Goal: Task Accomplishment & Management: Use online tool/utility

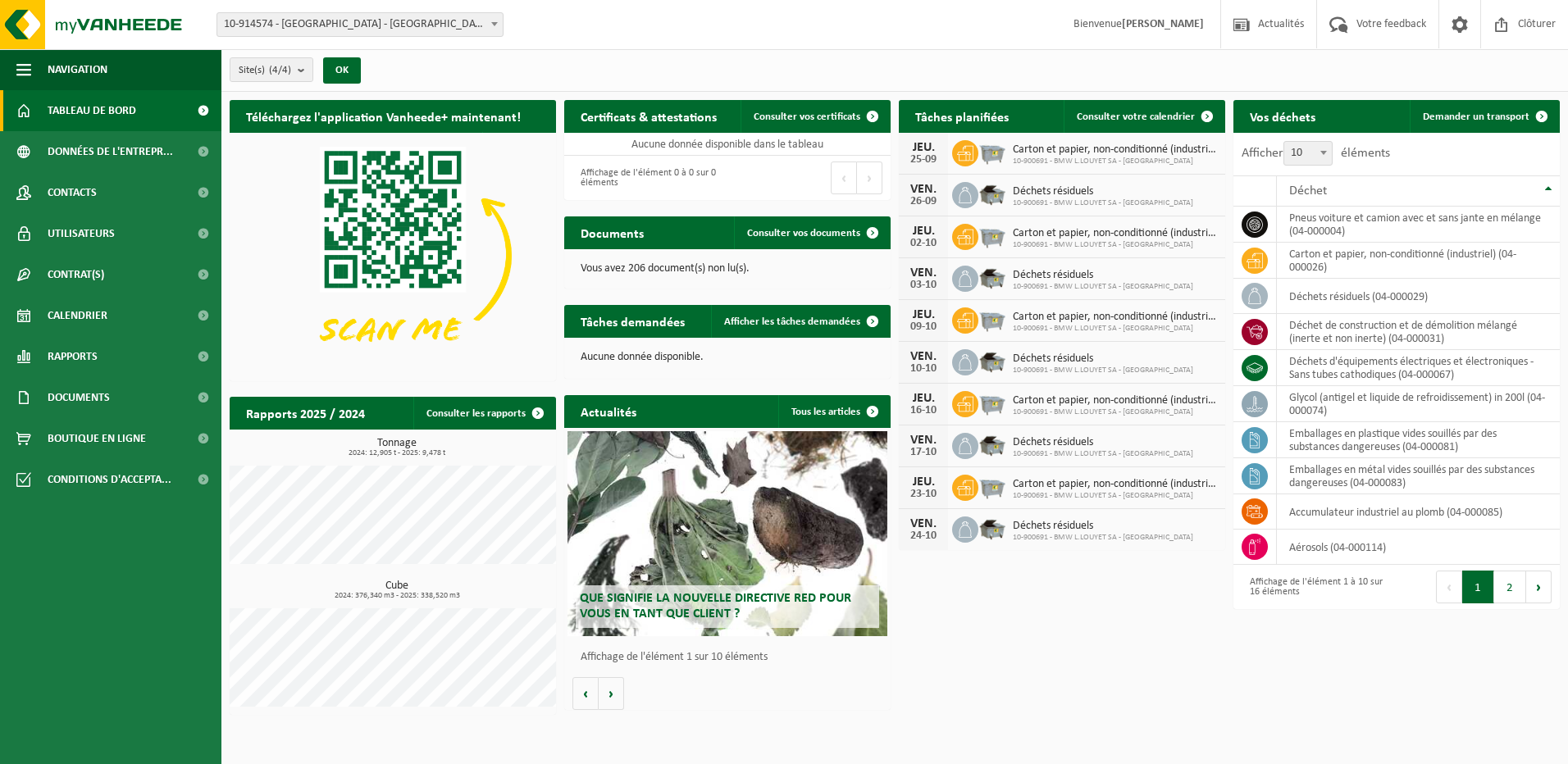
click at [558, 34] on div "Site: 10-914574 - LOUYET WATERLOO - WATERLOO 10-900691 - BMW L.LOUYET SA - WATE…" at bounding box center [784, 25] width 1568 height 50
click at [1194, 682] on div "Téléchargez l'application Vanheede+ maintenant! Cachez Certificats & attestatio…" at bounding box center [894, 408] width 1338 height 632
click at [124, 166] on span "Données de l'entrepr..." at bounding box center [110, 152] width 126 height 41
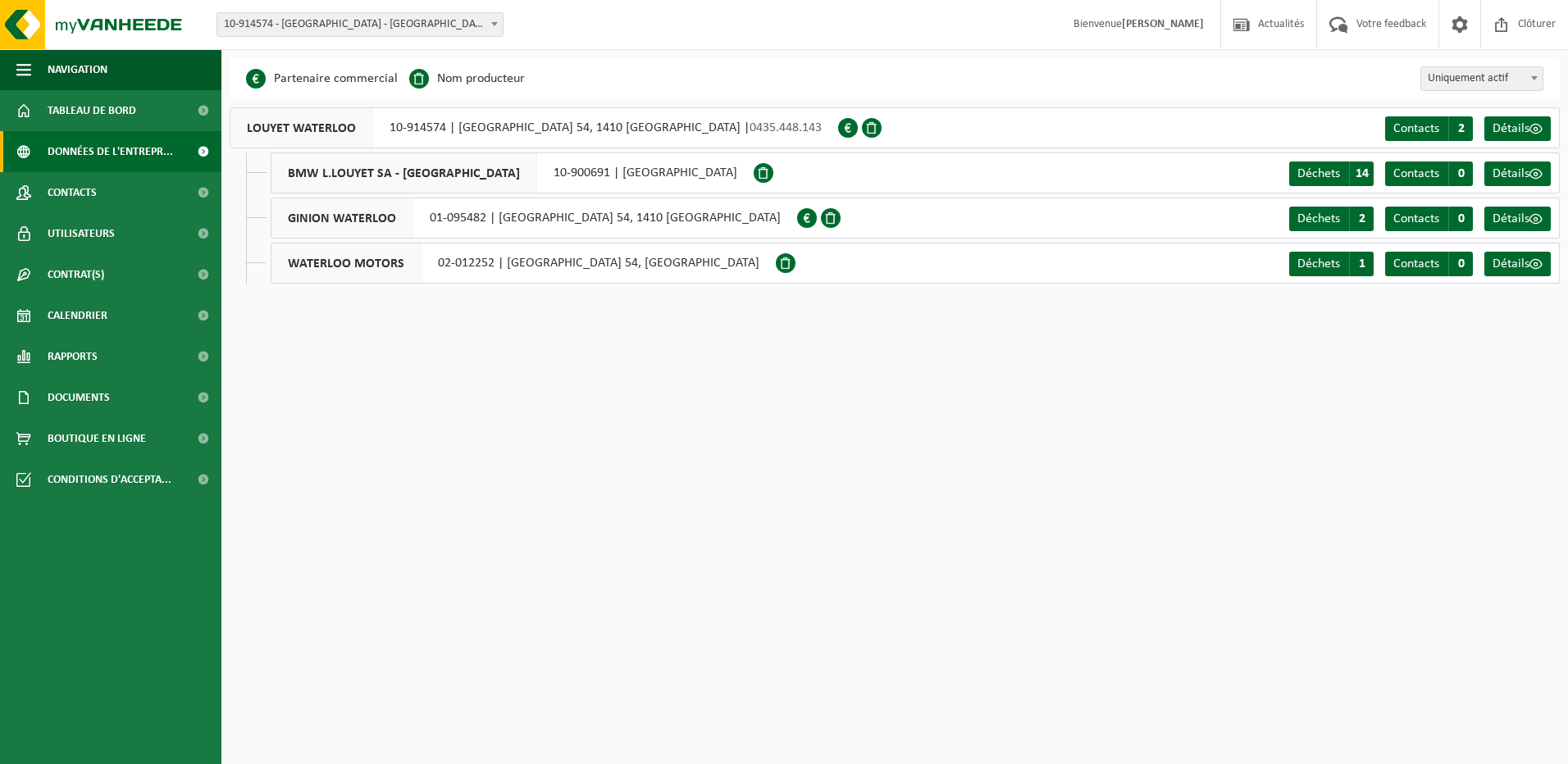
click at [121, 192] on link "Contacts" at bounding box center [111, 193] width 222 height 41
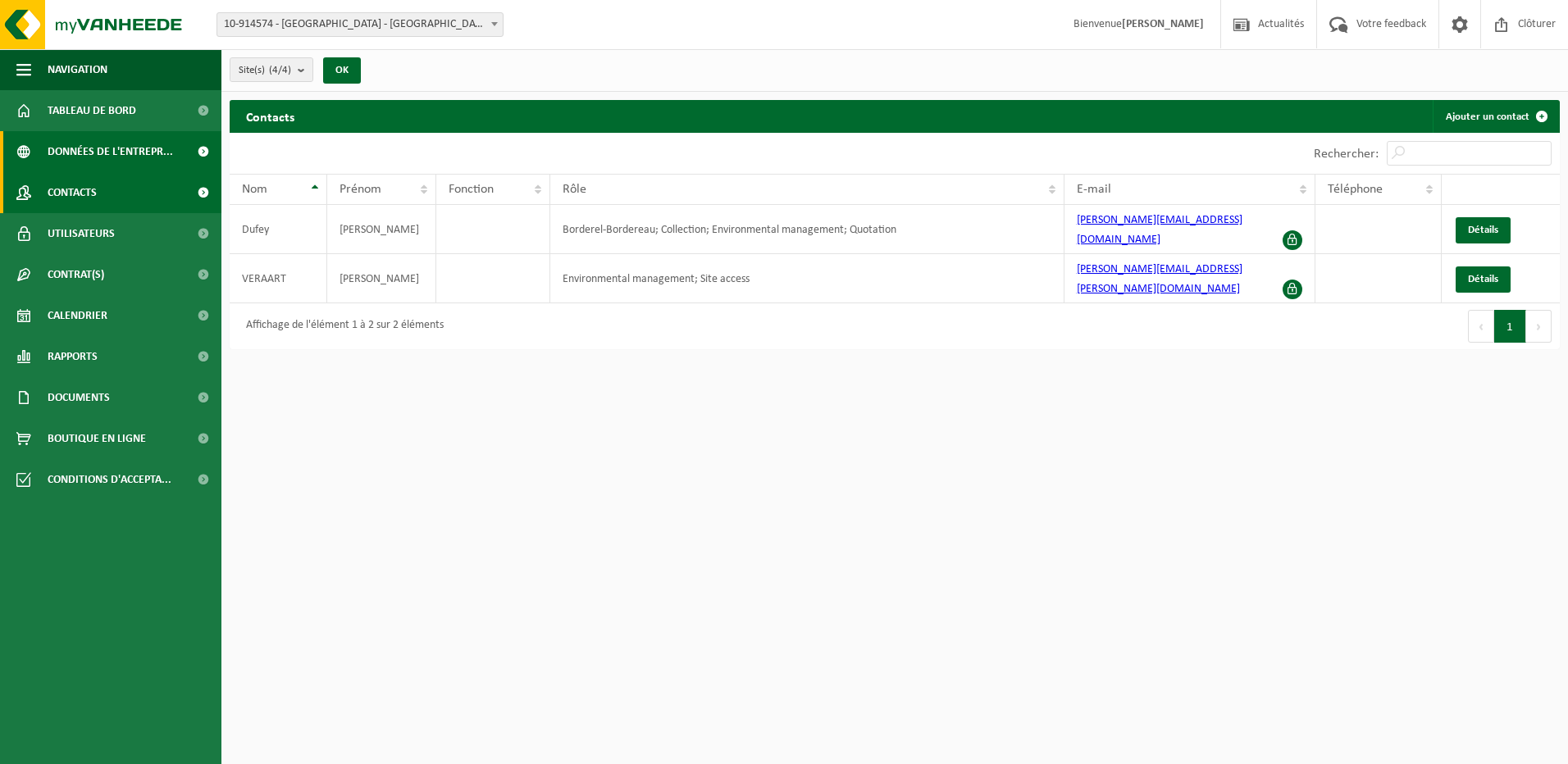
click at [131, 156] on span "Données de l'entrepr..." at bounding box center [110, 152] width 126 height 41
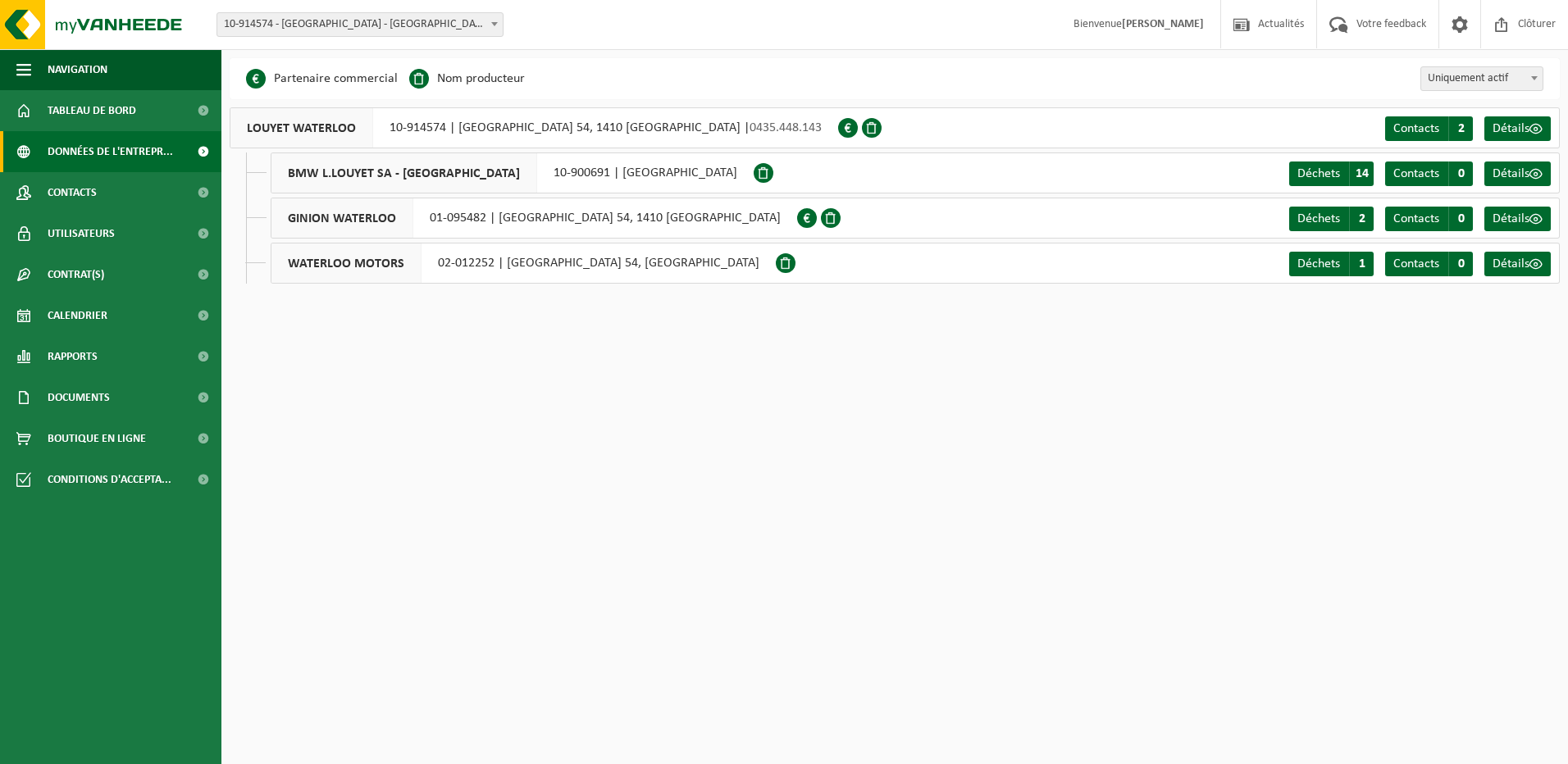
click at [445, 179] on span "BMW L.LOUYET SA - [GEOGRAPHIC_DATA]" at bounding box center [403, 173] width 266 height 39
click at [107, 307] on span "Calendrier" at bounding box center [77, 316] width 60 height 41
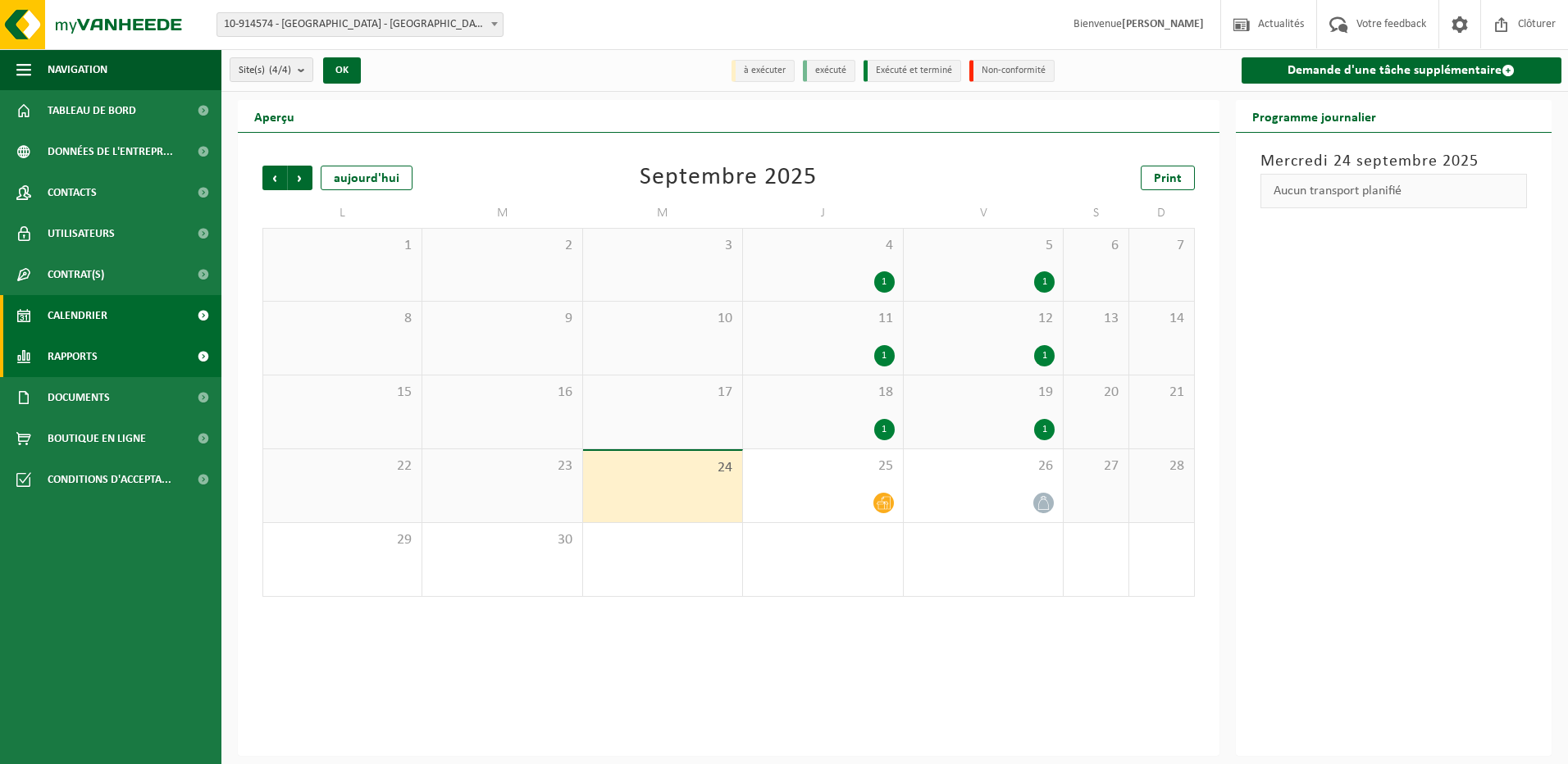
click at [142, 359] on link "Rapports" at bounding box center [111, 357] width 222 height 41
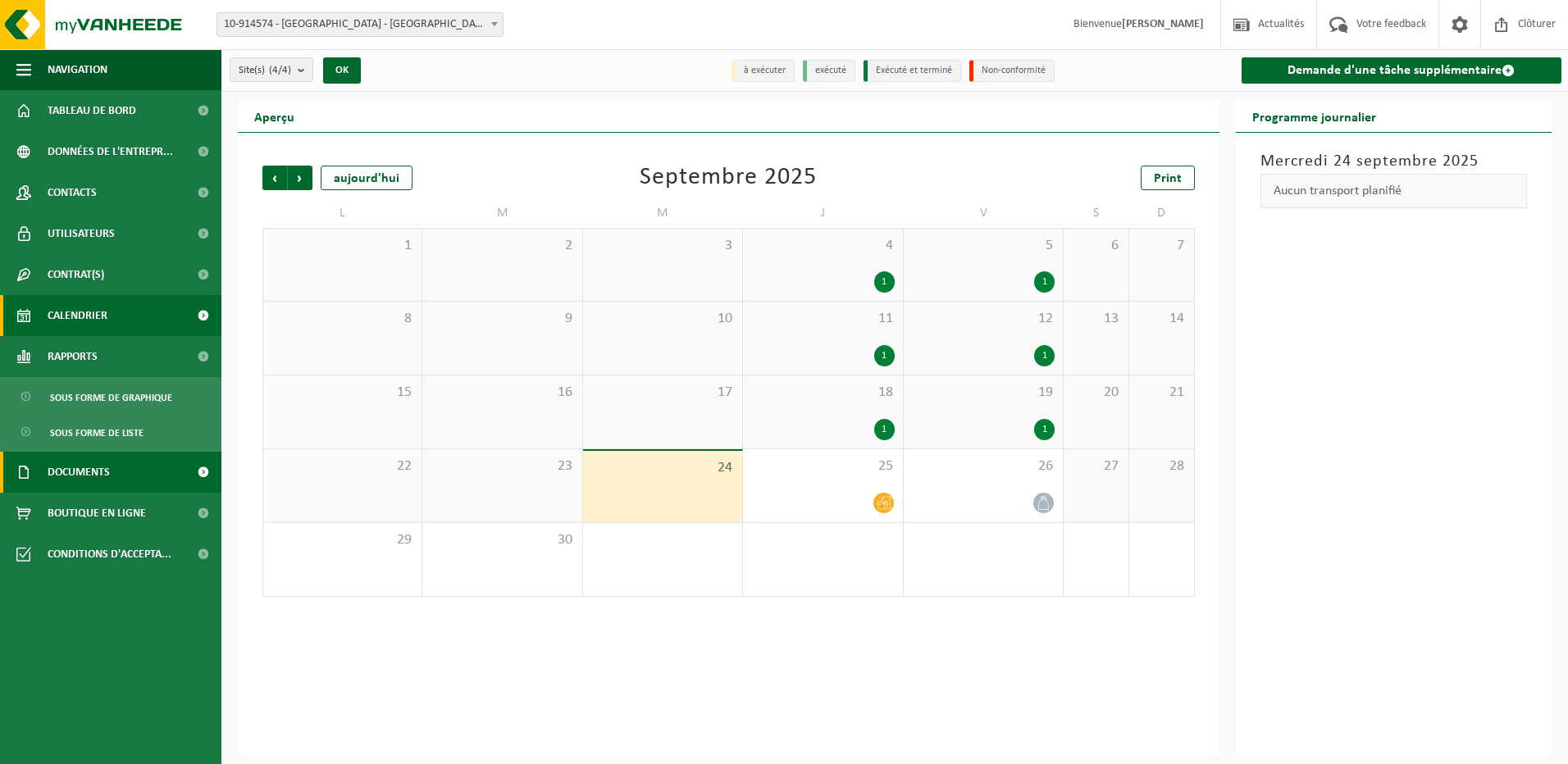
click at [118, 463] on link "Documents" at bounding box center [111, 472] width 222 height 41
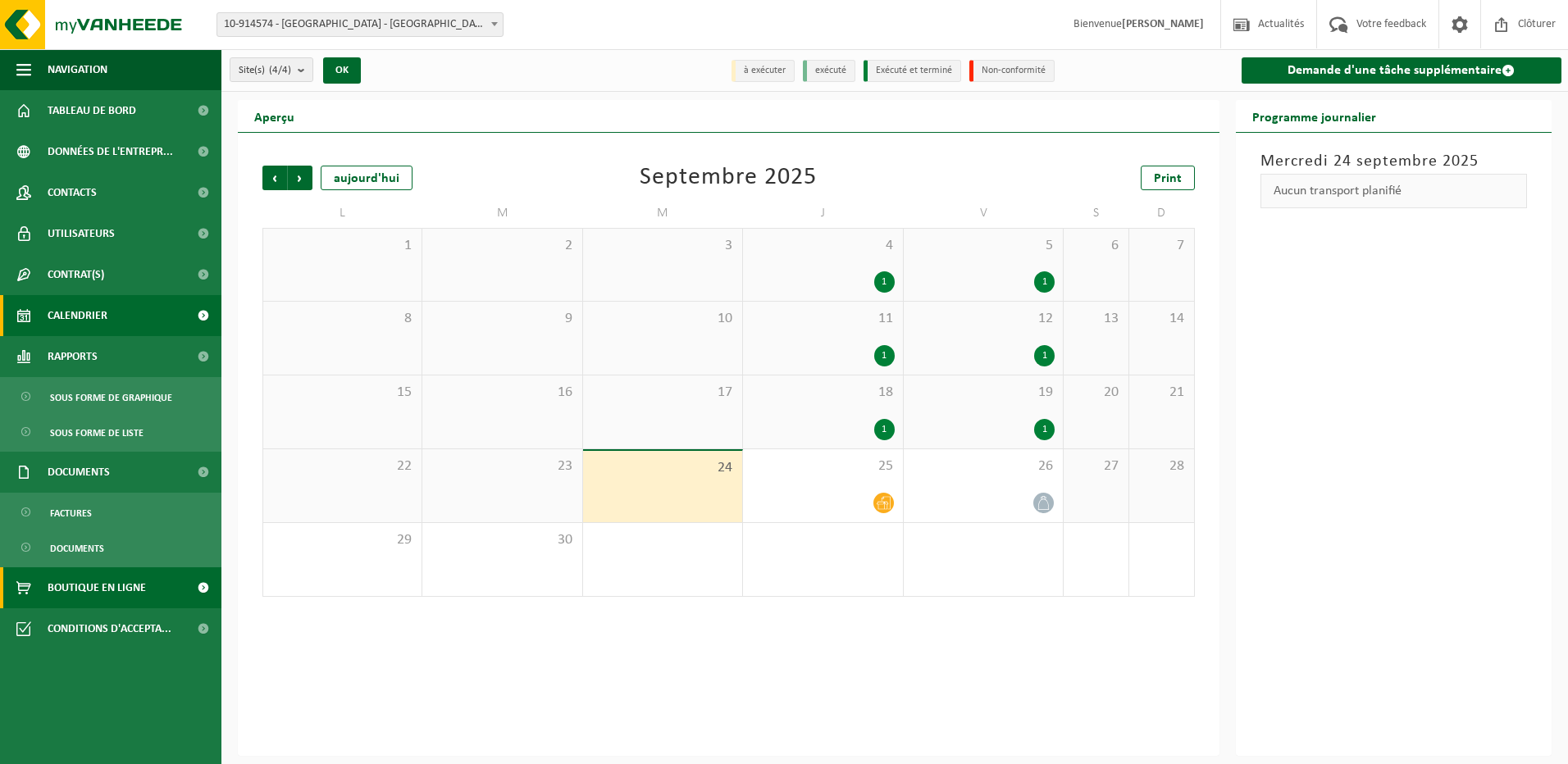
click at [117, 592] on span "Boutique en ligne" at bounding box center [97, 588] width 99 height 41
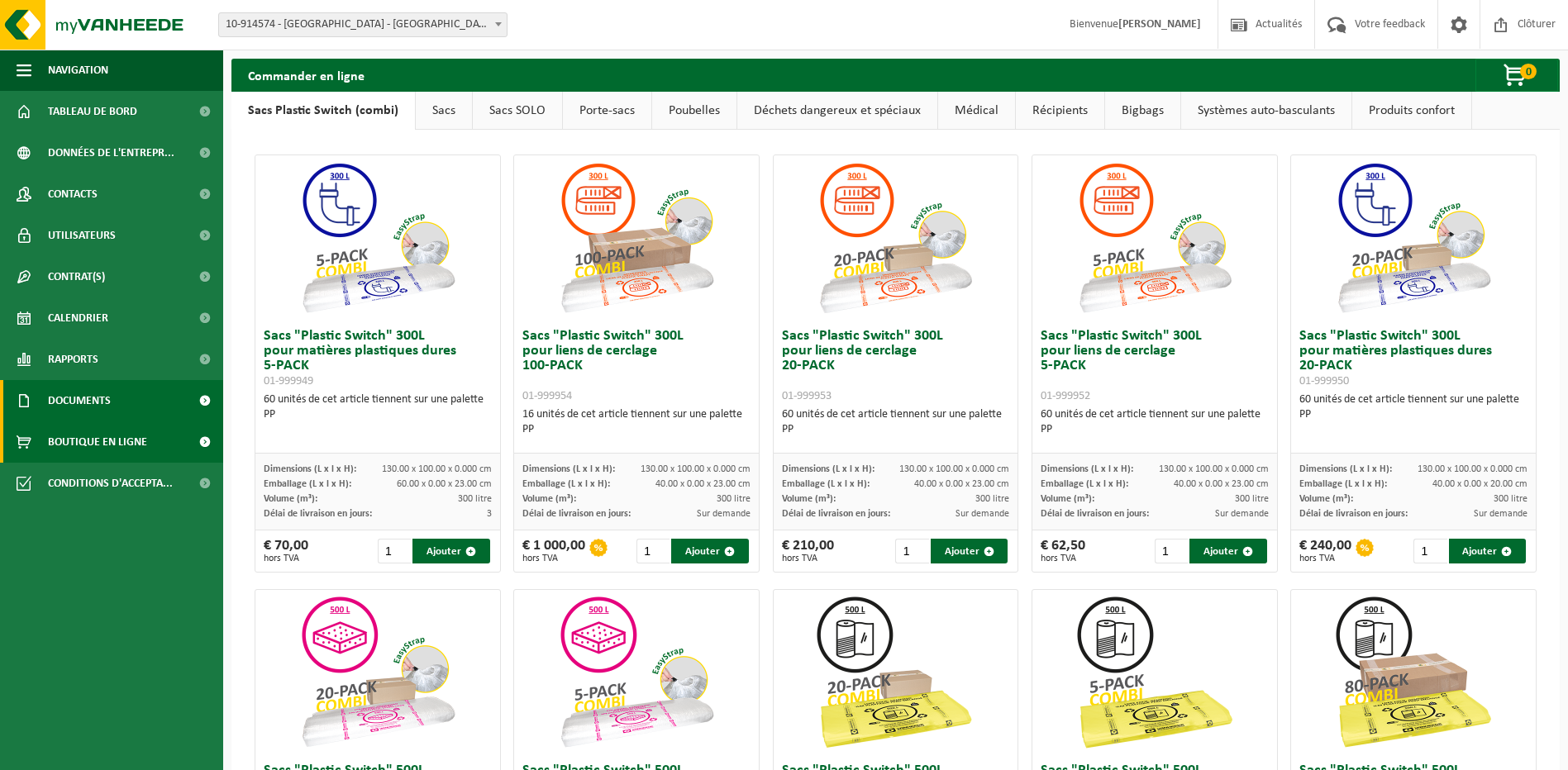
click at [114, 399] on link "Documents" at bounding box center [112, 401] width 224 height 41
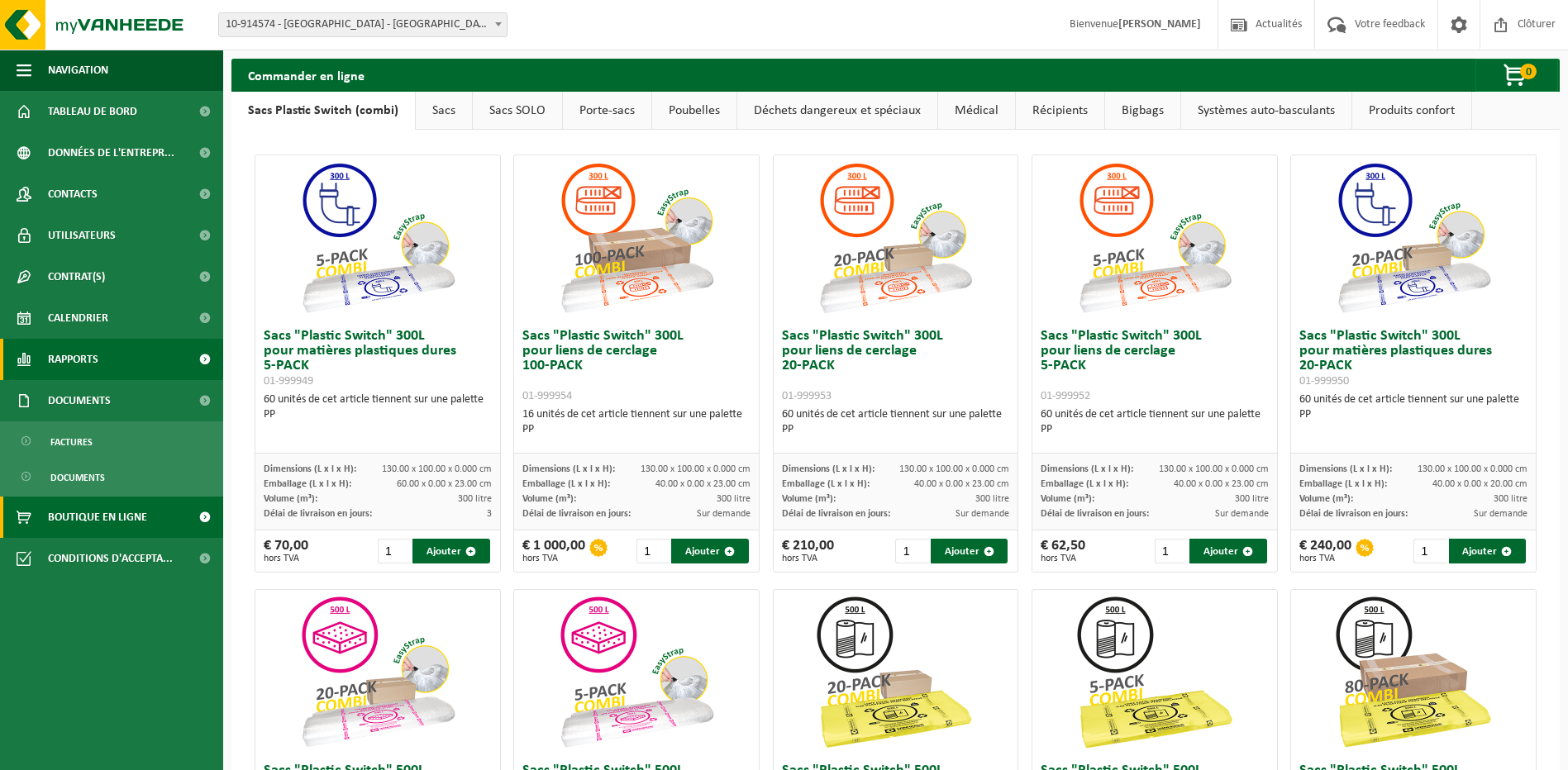
click at [108, 356] on link "Rapports" at bounding box center [112, 360] width 224 height 41
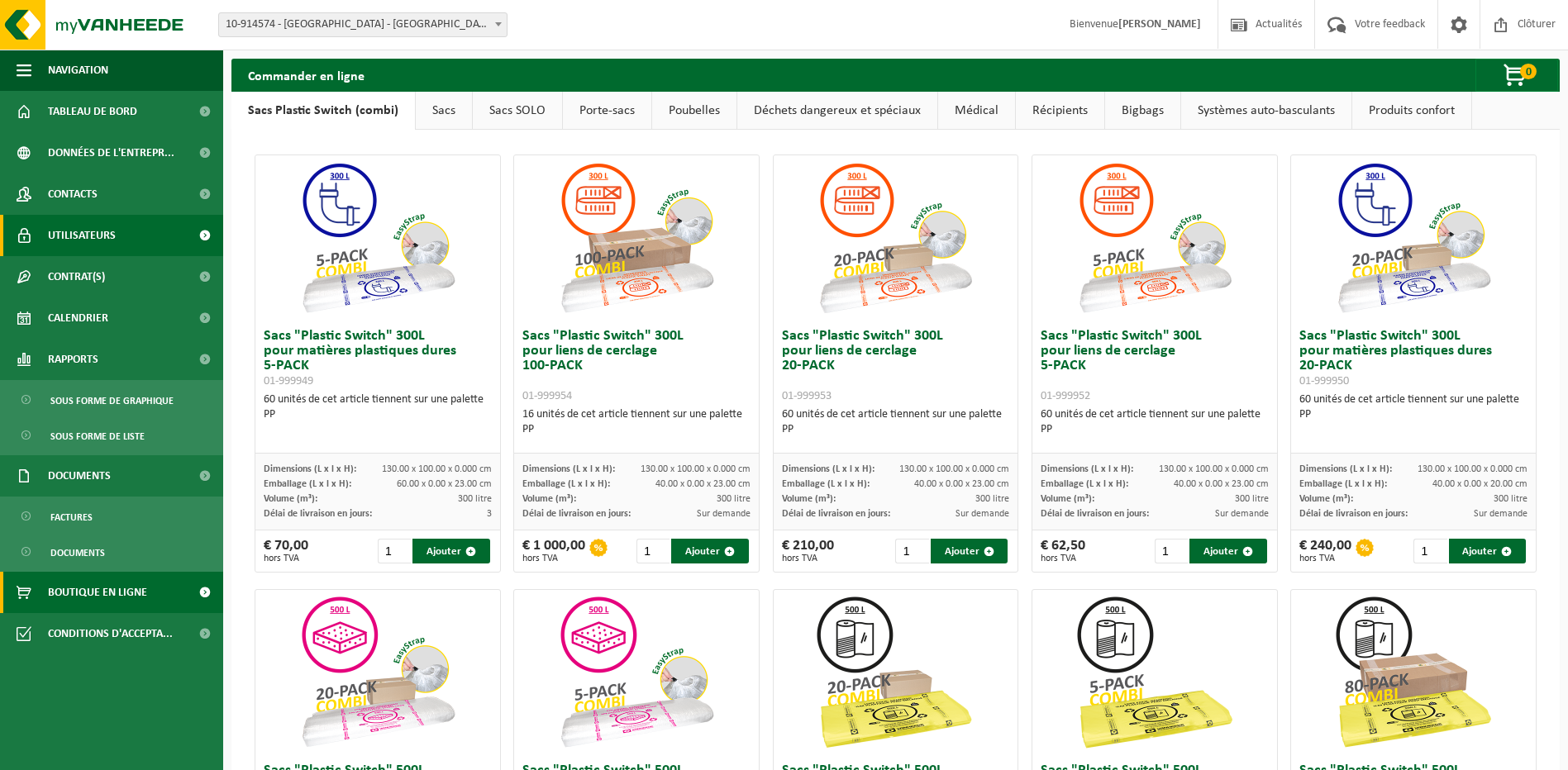
click at [120, 239] on link "Utilisateurs" at bounding box center [112, 236] width 224 height 41
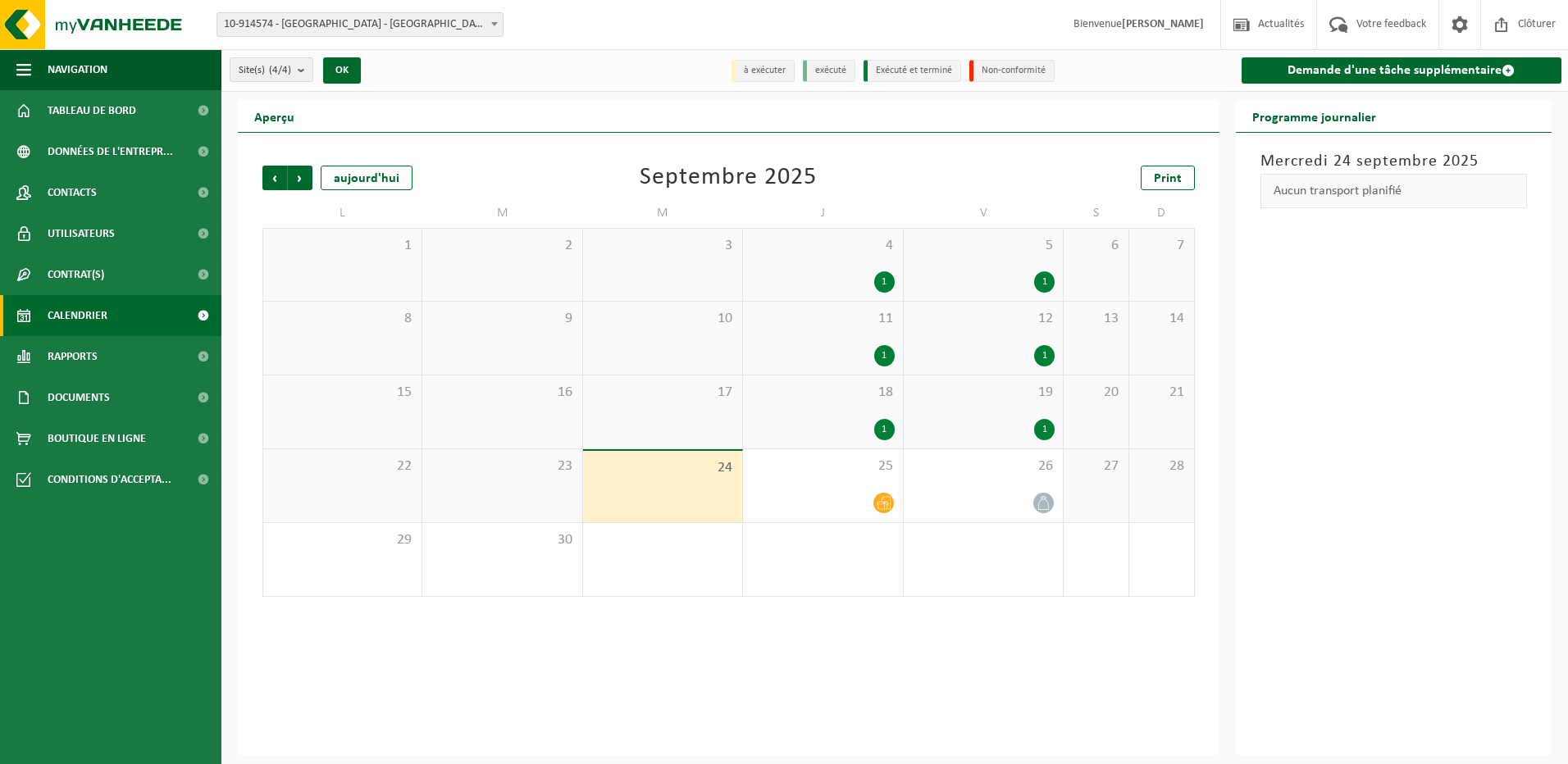
click at [1337, 453] on div "Mercredi 24 septembre 2025 Aucun transport planifié" at bounding box center [1394, 444] width 317 height 623
click at [1296, 58] on link "Demande d'une tâche supplémentaire" at bounding box center [1401, 71] width 320 height 26
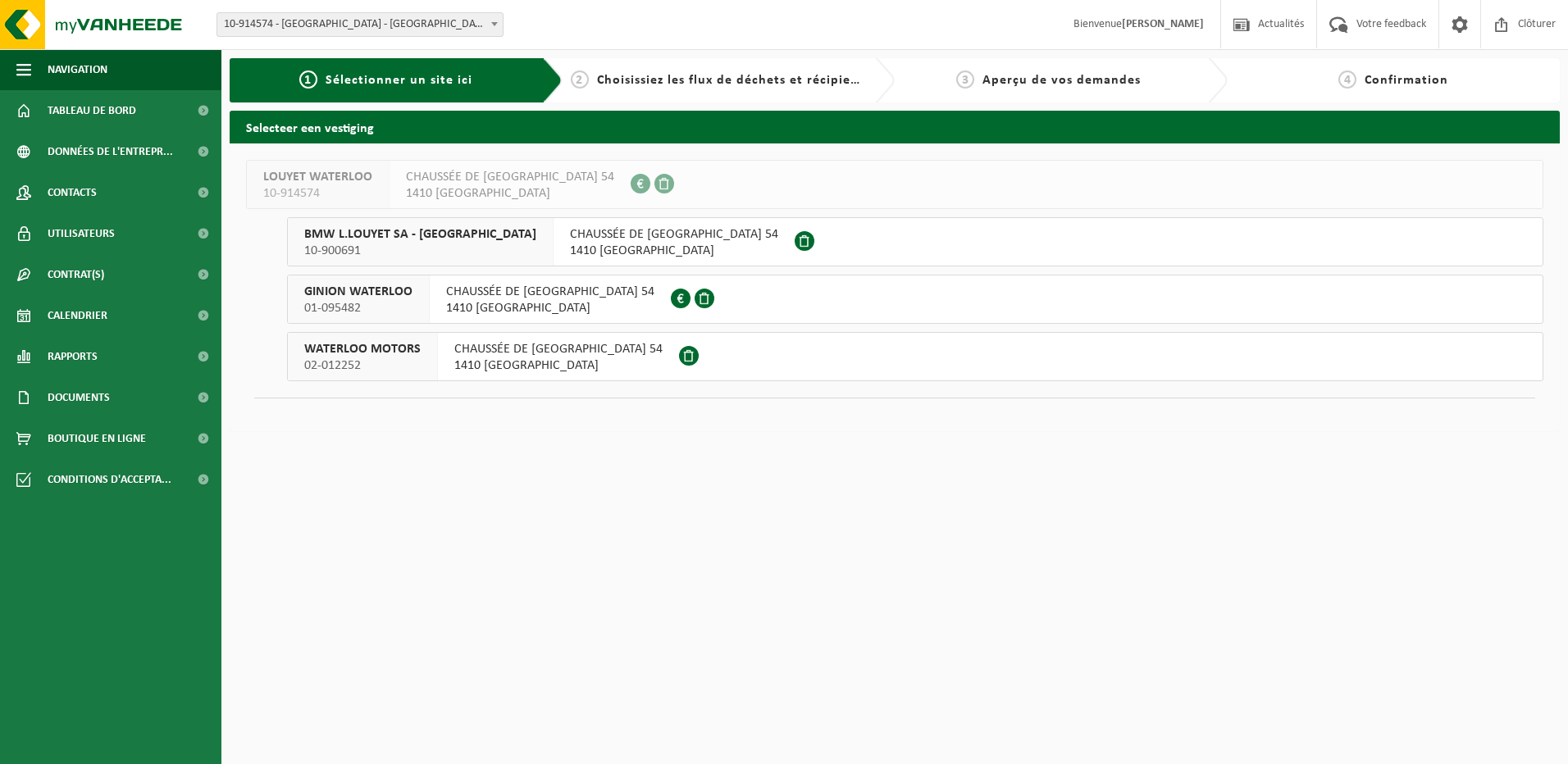
click at [463, 235] on span "BMW L.LOUYET SA - WATERLOO" at bounding box center [420, 235] width 232 height 17
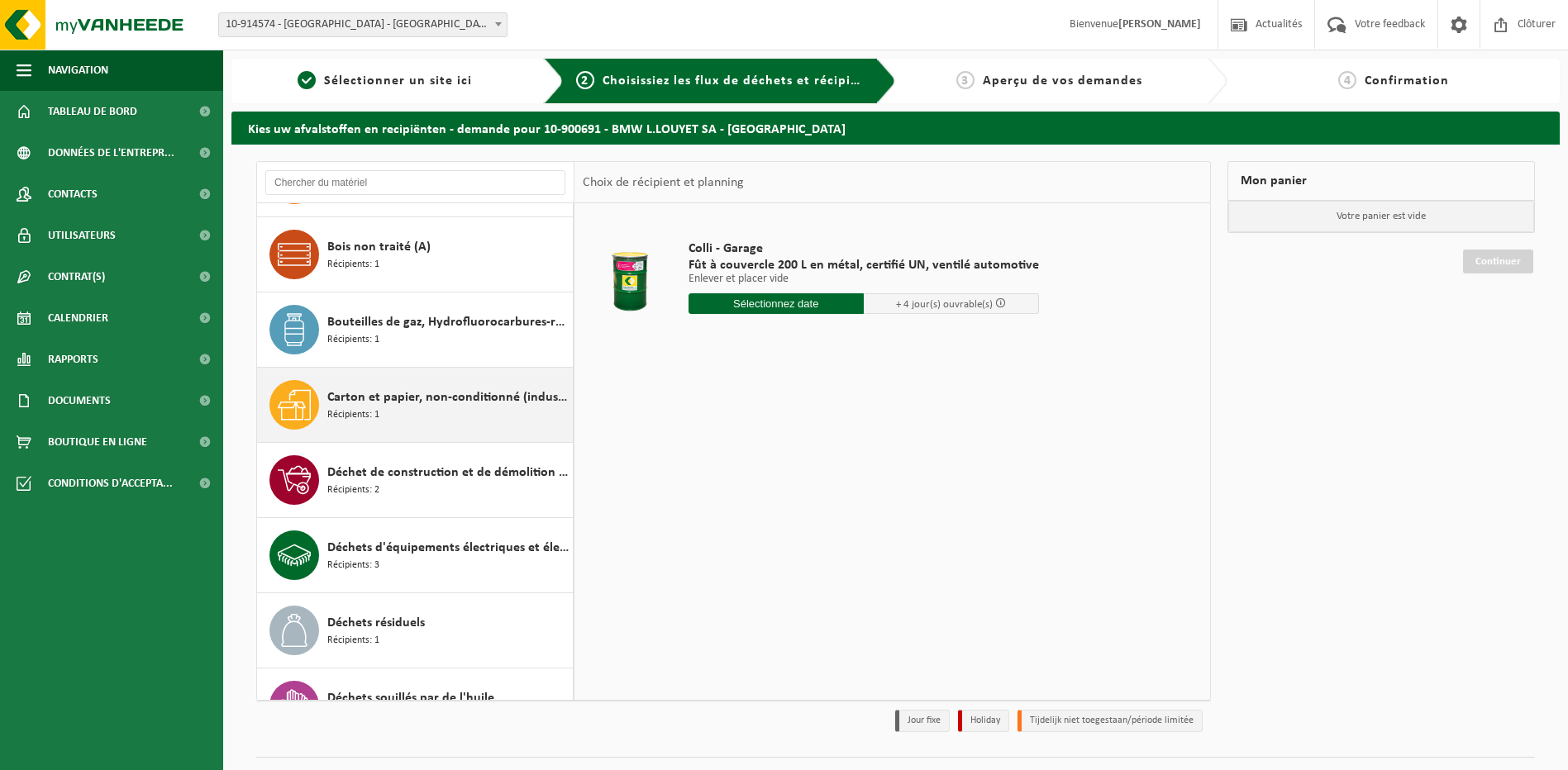
scroll to position [165, 0]
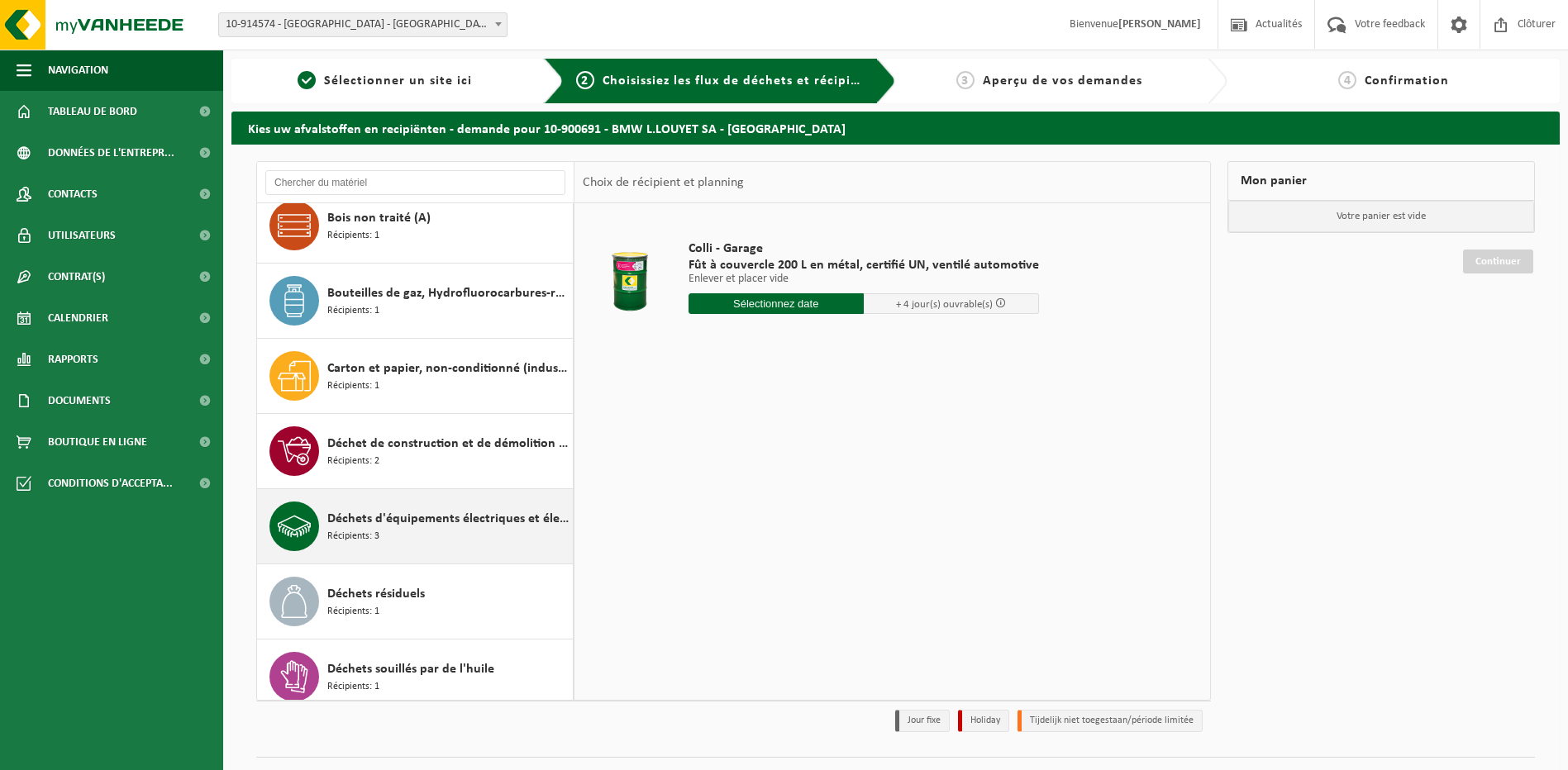
click at [477, 518] on span "Déchets d'équipements électriques et électroniques - Sans tubes cathodiques" at bounding box center [448, 518] width 241 height 20
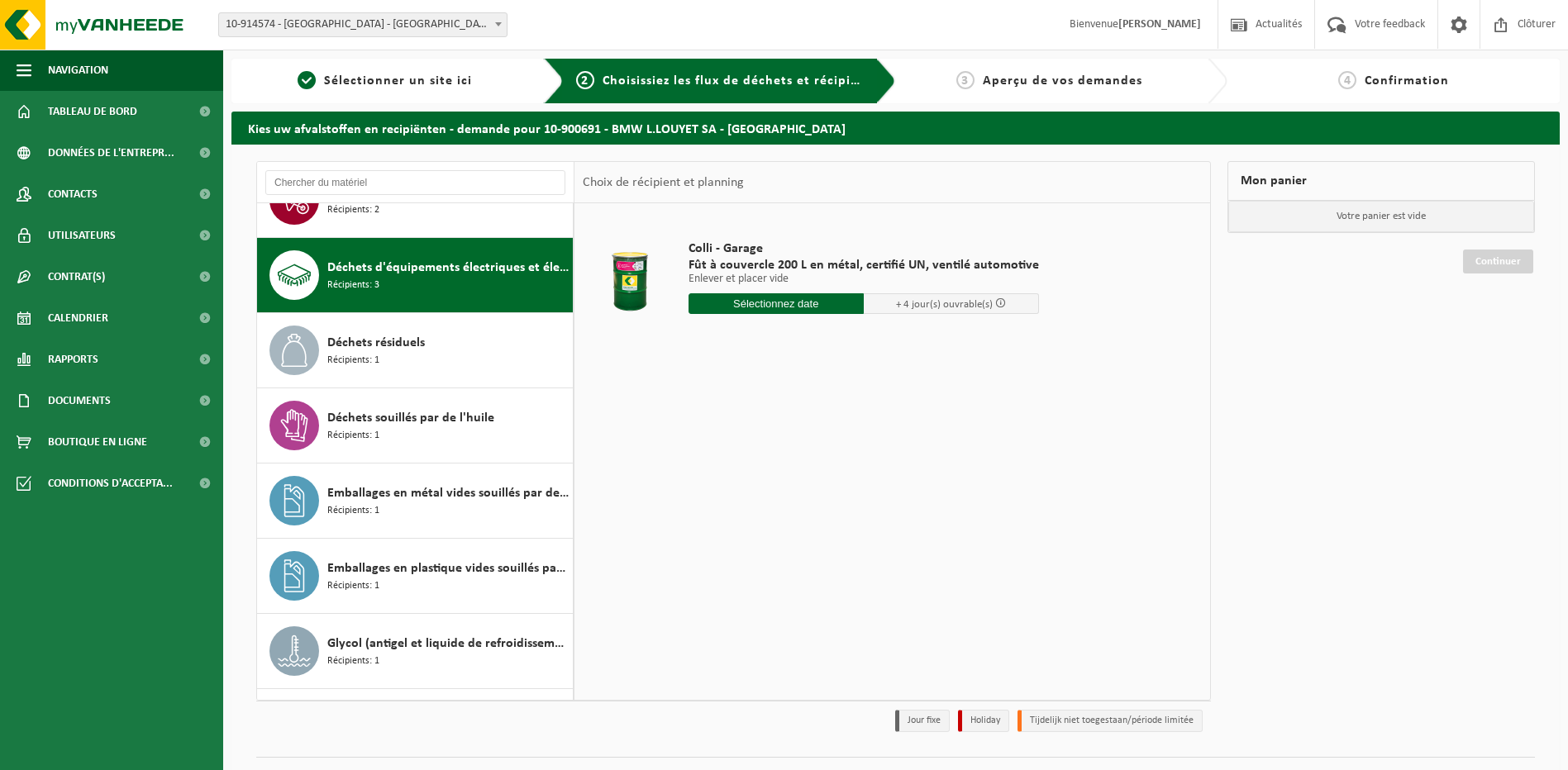
scroll to position [452, 0]
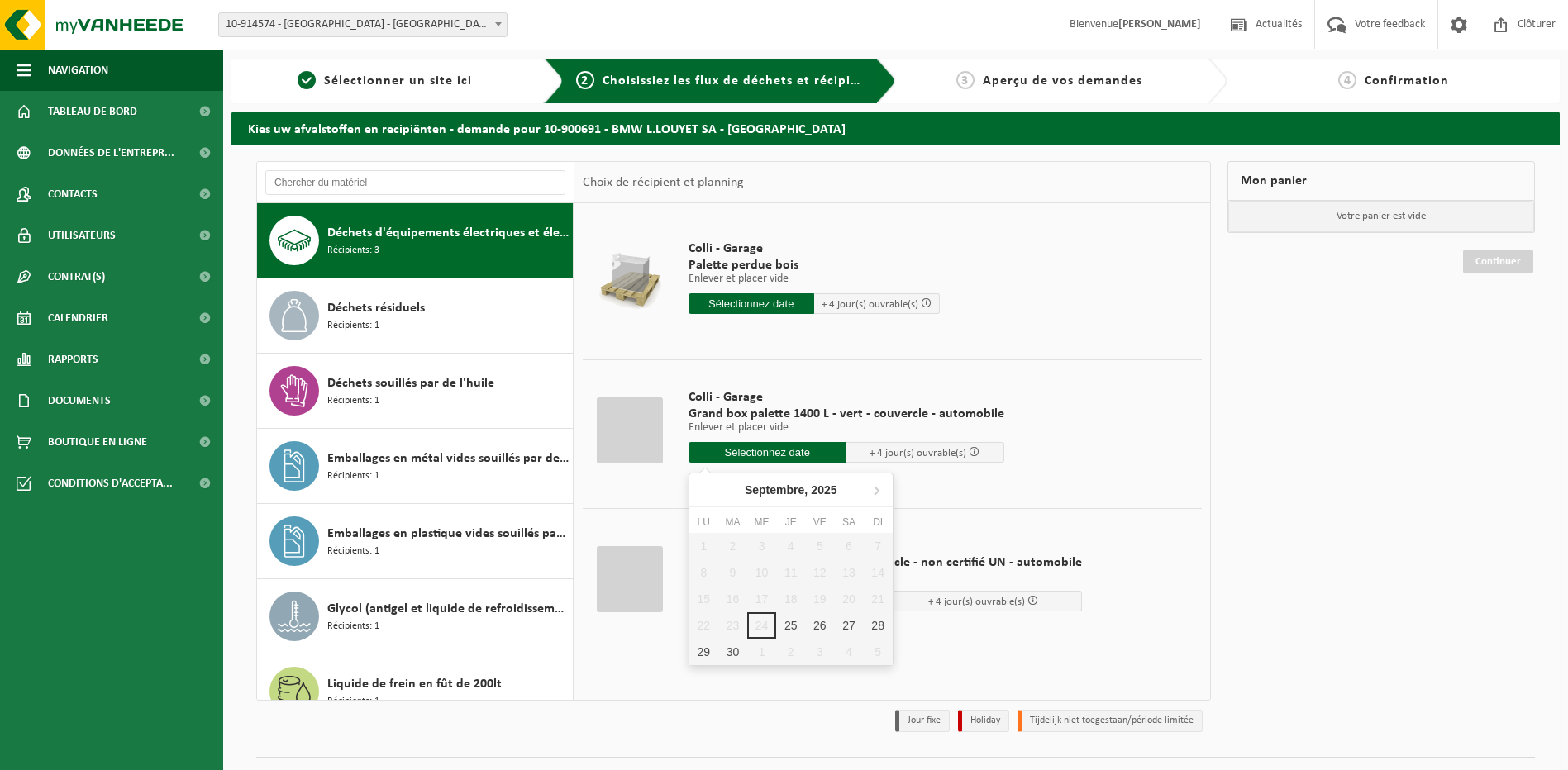
click at [803, 454] on input "text" at bounding box center [768, 453] width 158 height 21
click at [701, 656] on div "29" at bounding box center [704, 652] width 29 height 26
type input "à partir de 2025-09-29"
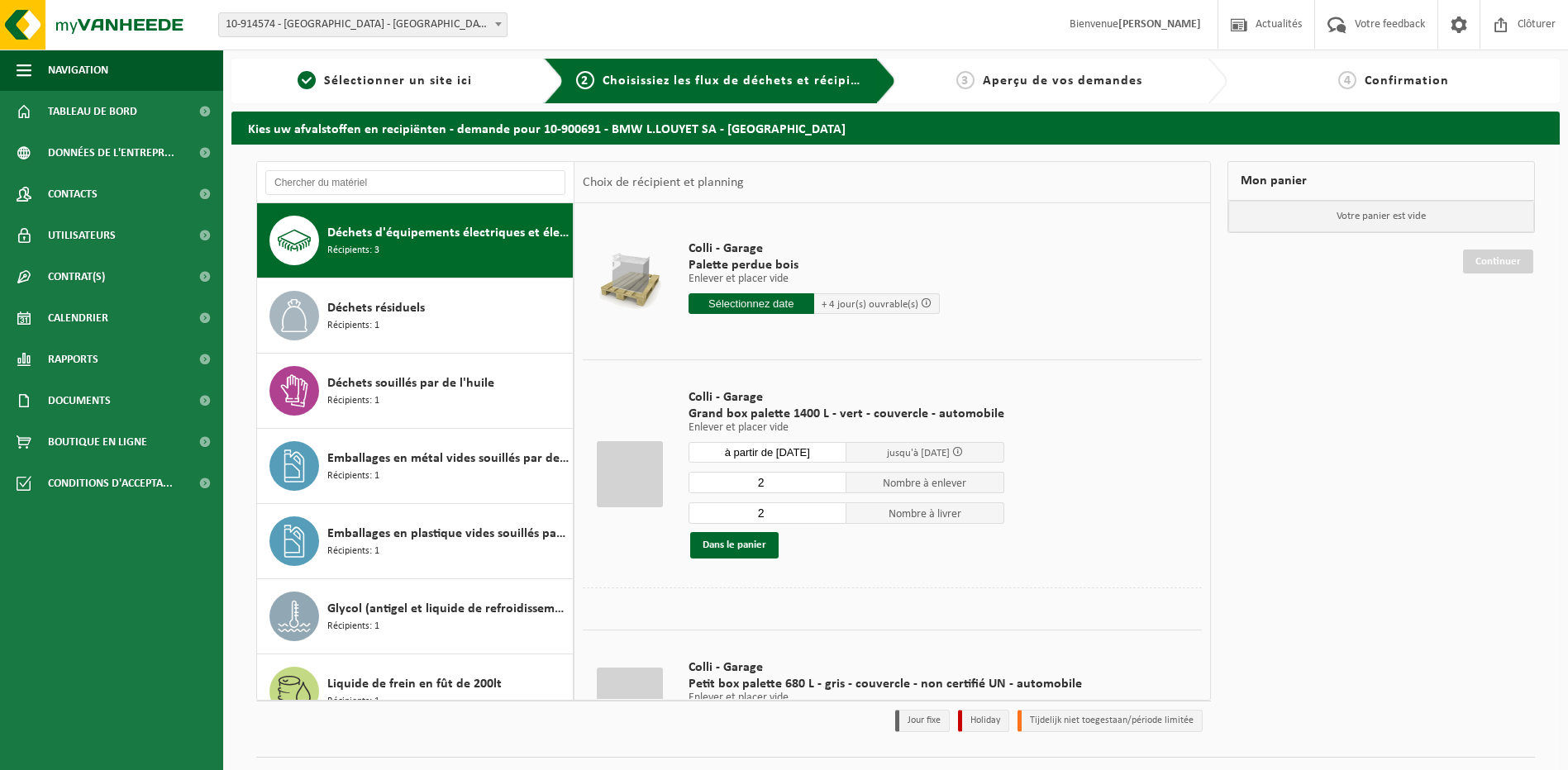
click at [783, 474] on input "2" at bounding box center [768, 483] width 158 height 22
type input "1"
click at [827, 484] on input "1" at bounding box center [768, 483] width 158 height 22
click at [806, 516] on input "2" at bounding box center [768, 513] width 158 height 22
type input "1"
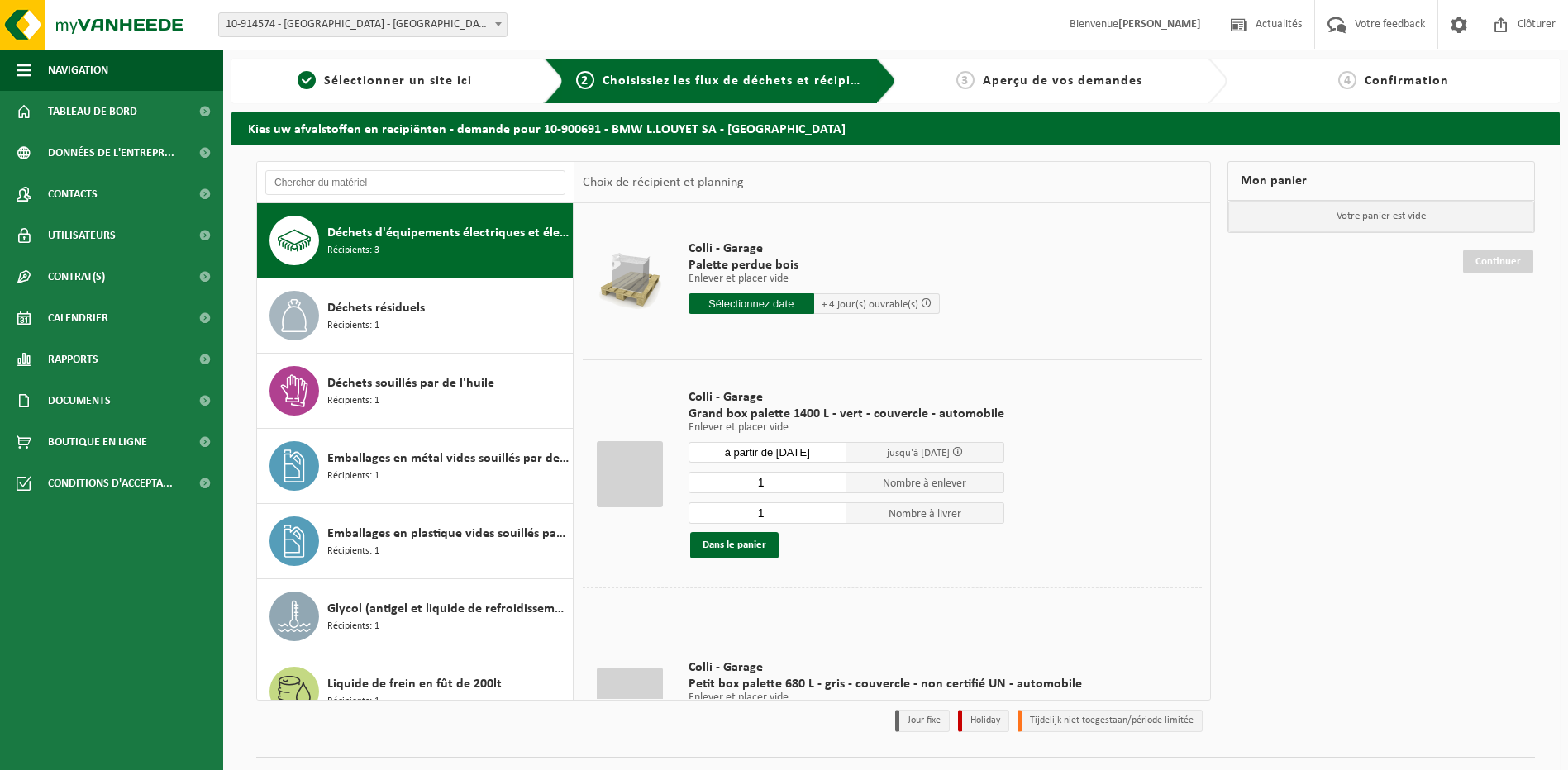
click at [824, 517] on input "1" at bounding box center [768, 513] width 158 height 22
click at [725, 547] on button "Dans le panier" at bounding box center [735, 546] width 88 height 26
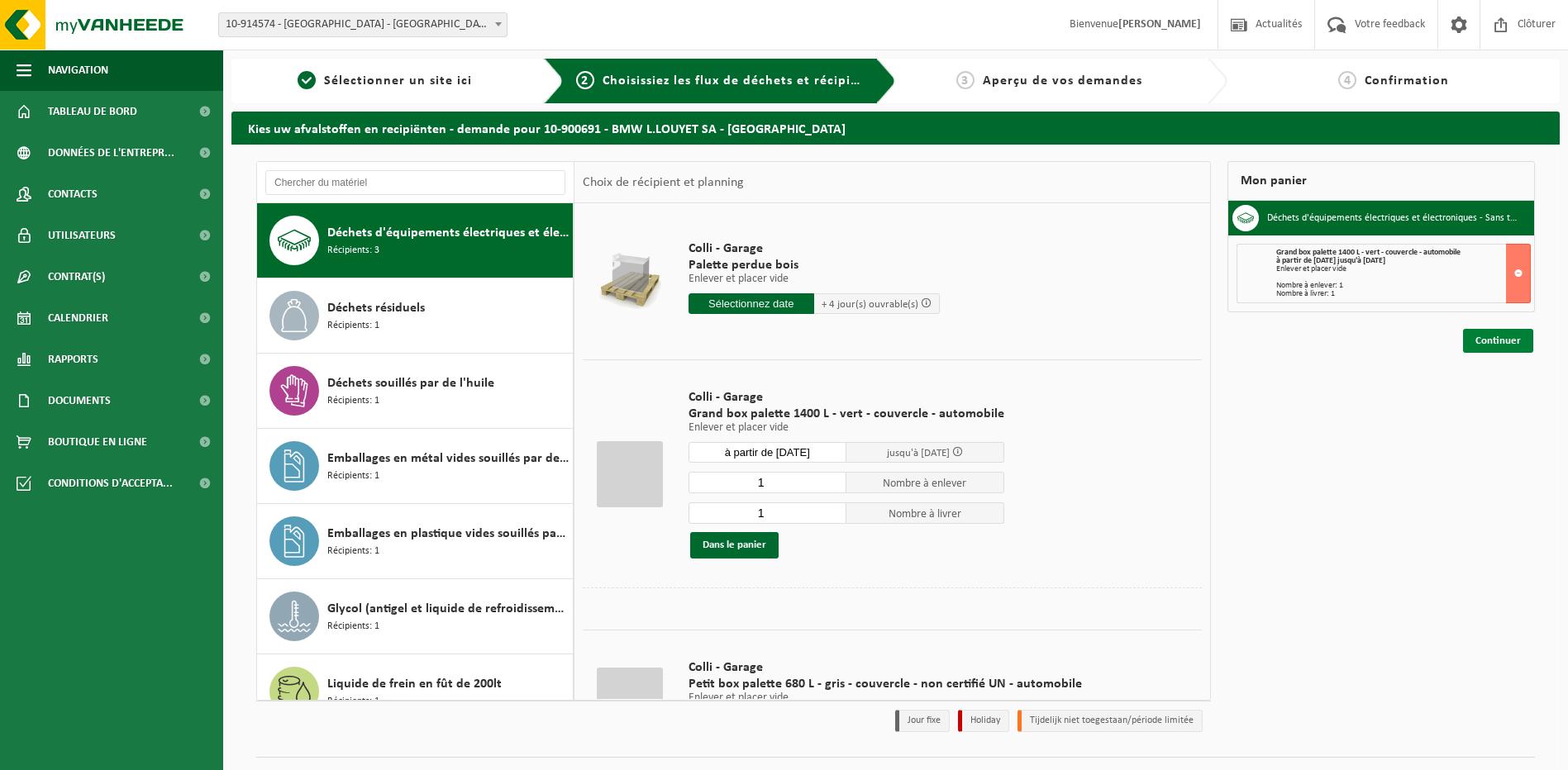
click at [1475, 345] on link "Continuer" at bounding box center [1498, 341] width 70 height 24
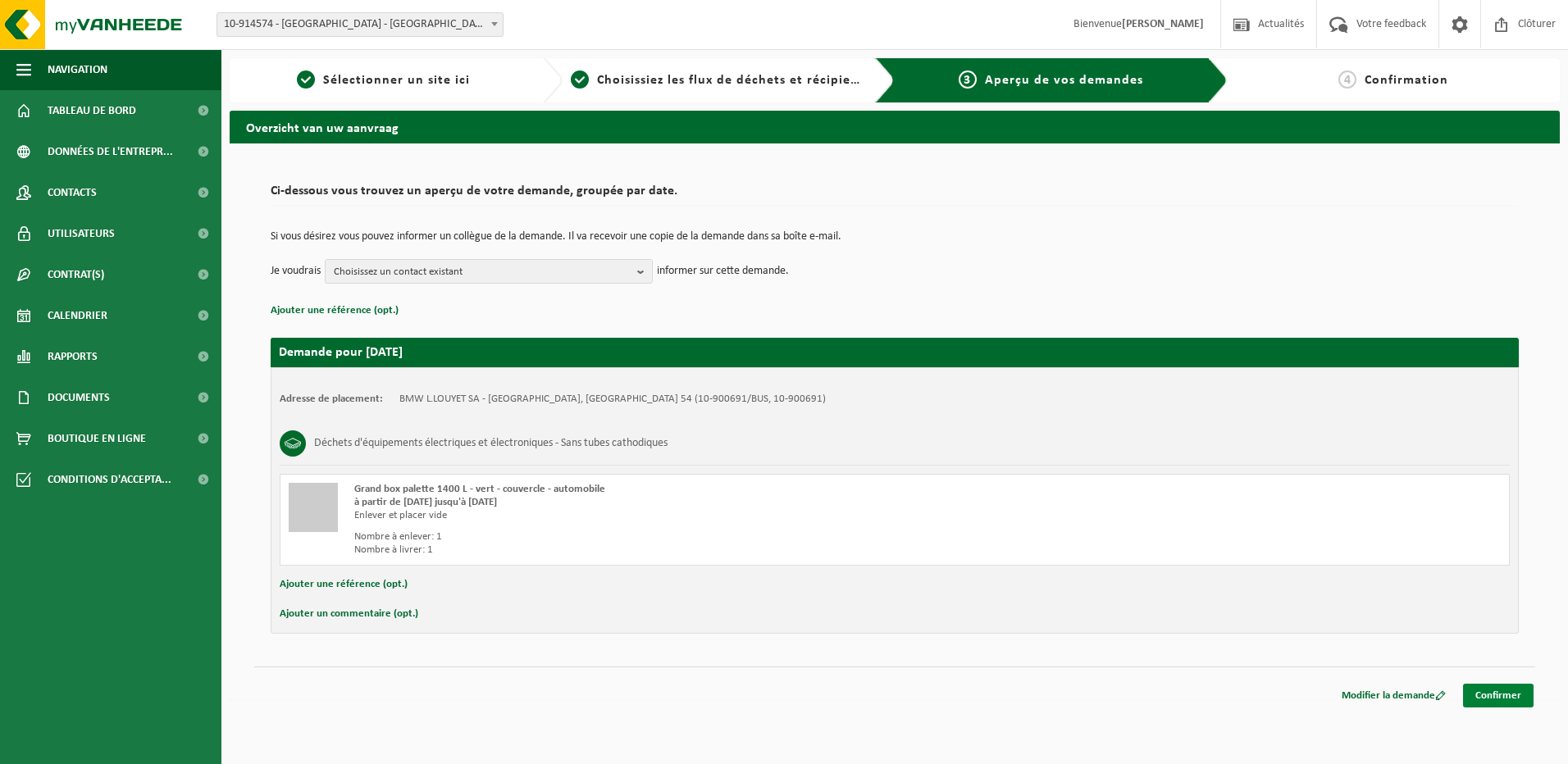
click at [1507, 698] on link "Confirmer" at bounding box center [1498, 696] width 71 height 24
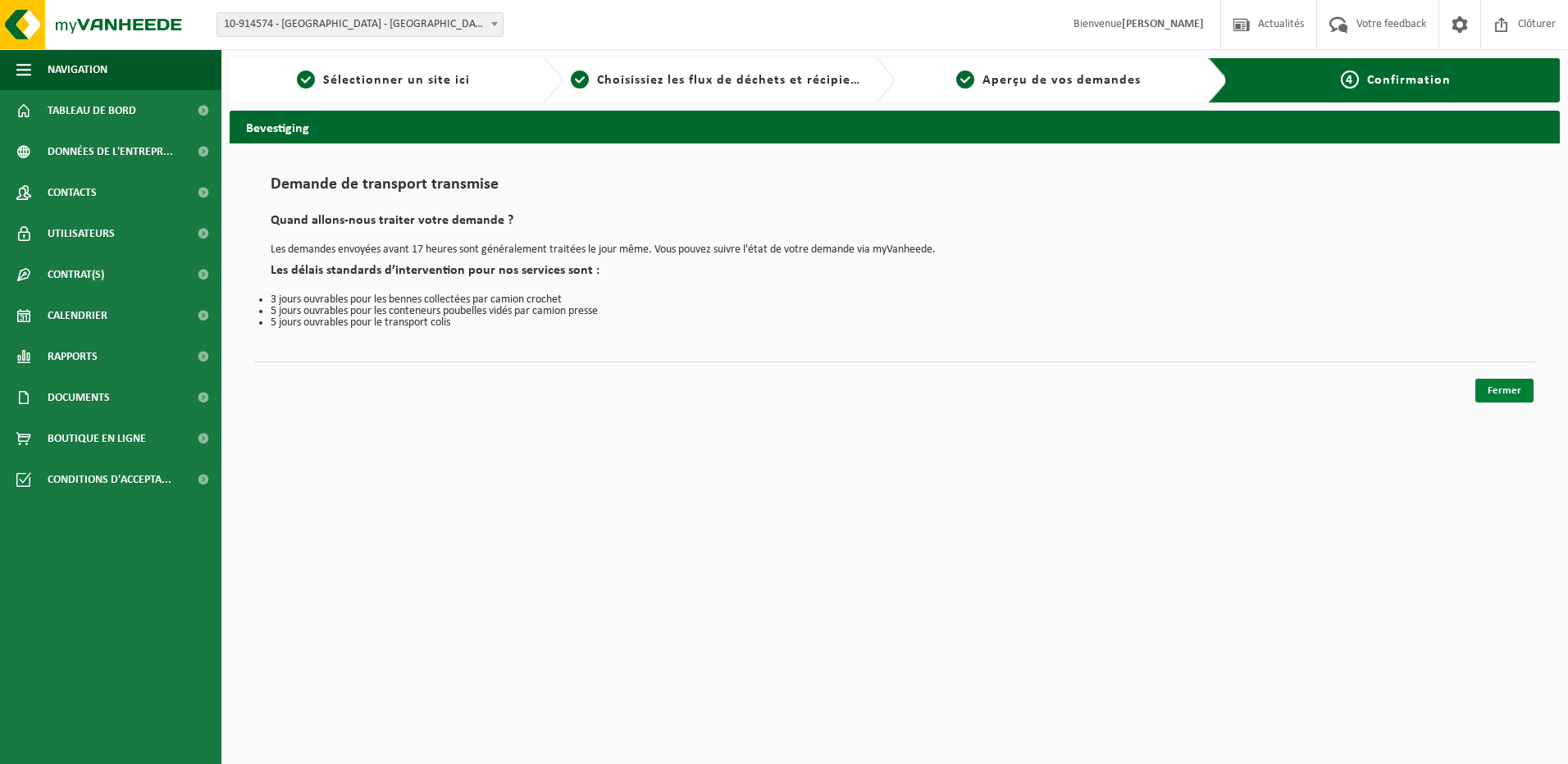
click at [1518, 393] on link "Fermer" at bounding box center [1504, 391] width 58 height 24
